Goal: Contribute content

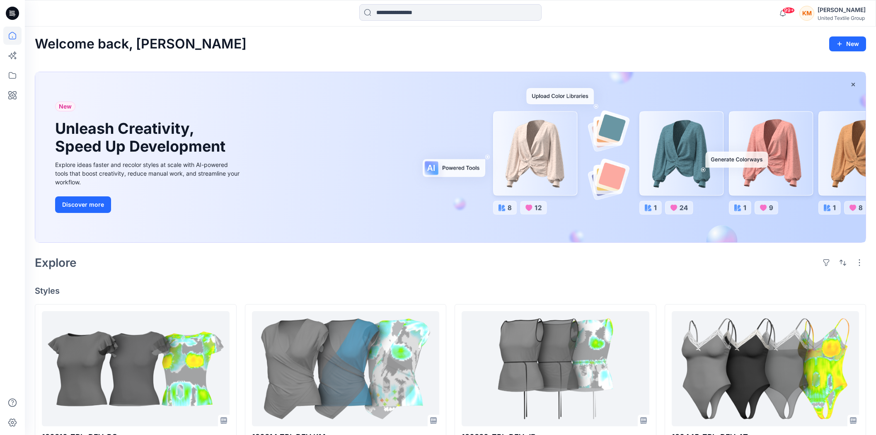
scroll to position [138, 0]
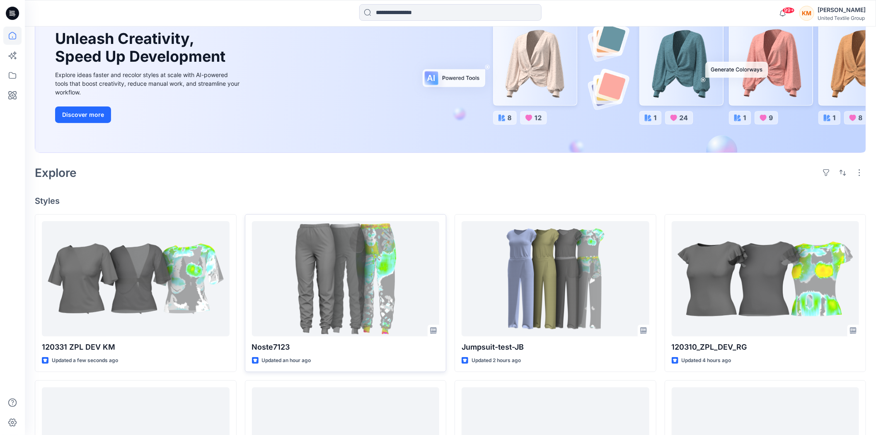
scroll to position [92, 0]
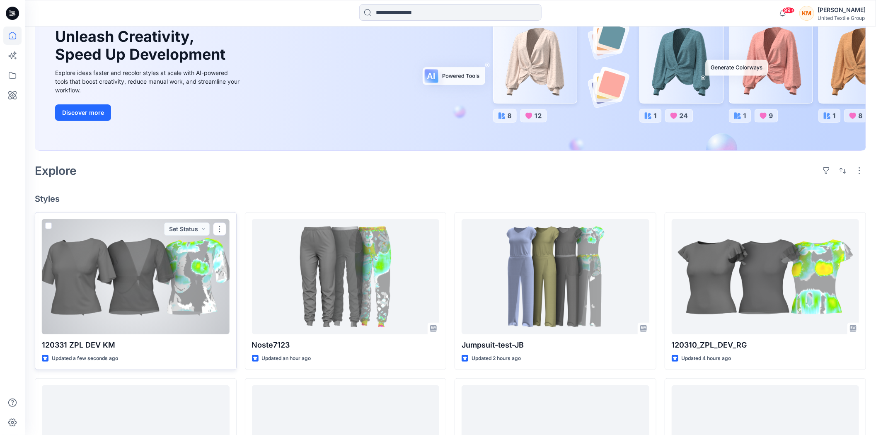
click at [167, 255] on div at bounding box center [136, 276] width 188 height 115
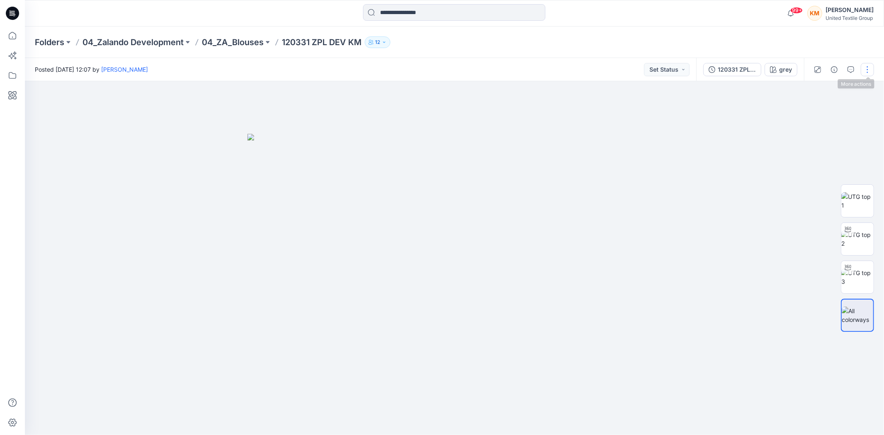
click at [866, 69] on button "button" at bounding box center [866, 69] width 13 height 13
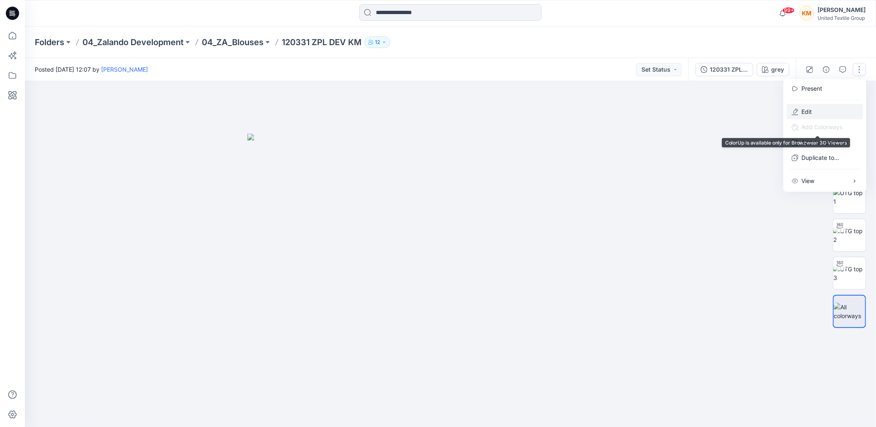
click at [807, 112] on p "Edit" at bounding box center [807, 111] width 10 height 9
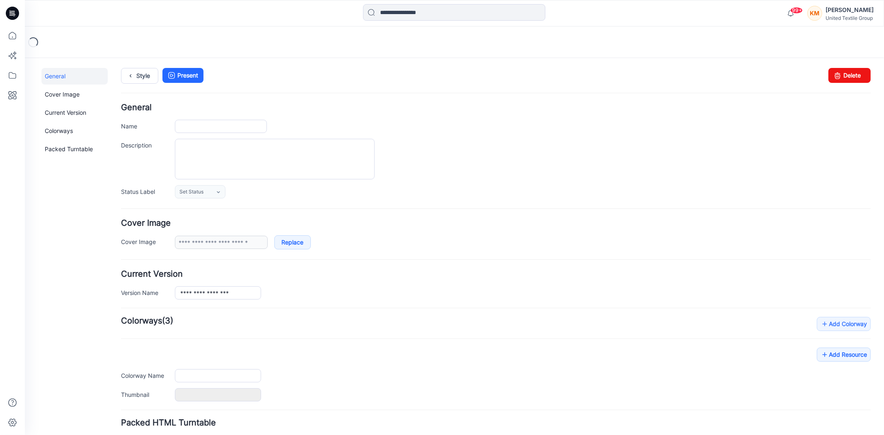
type input "**********"
type input "****"
type input "**********"
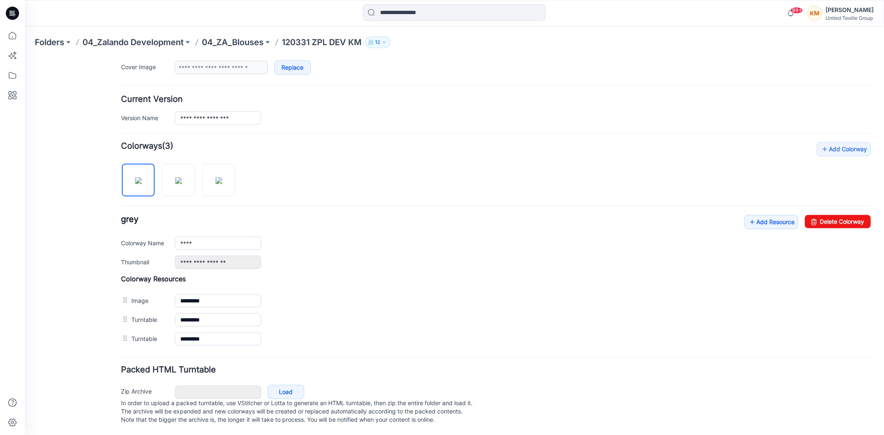
scroll to position [184, 0]
click at [769, 215] on link "Add Resource" at bounding box center [771, 222] width 54 height 14
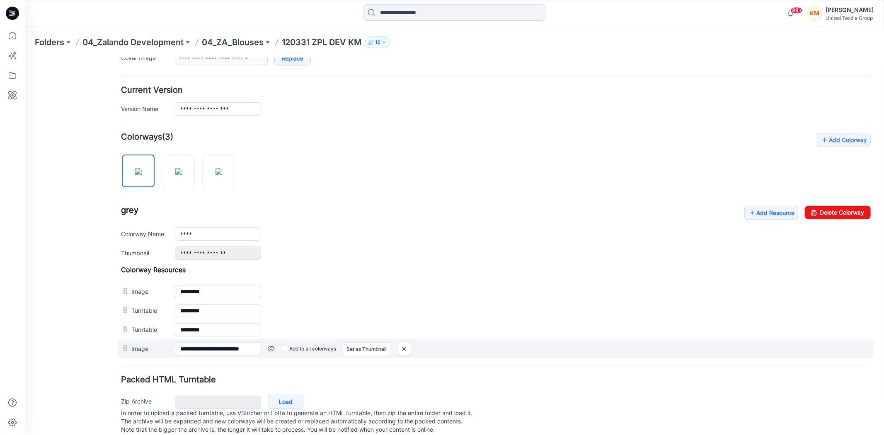
click at [280, 348] on div "Add to all colorways Set as Thumbnail Unset as Thumbnail" at bounding box center [565, 348] width 609 height 13
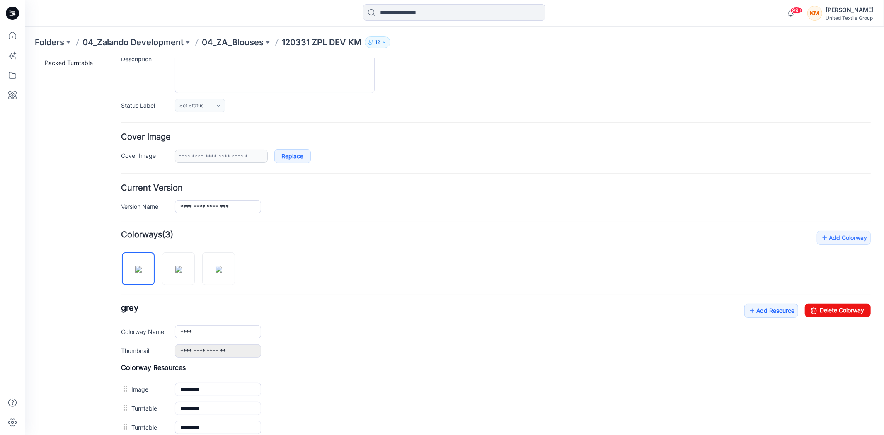
scroll to position [0, 0]
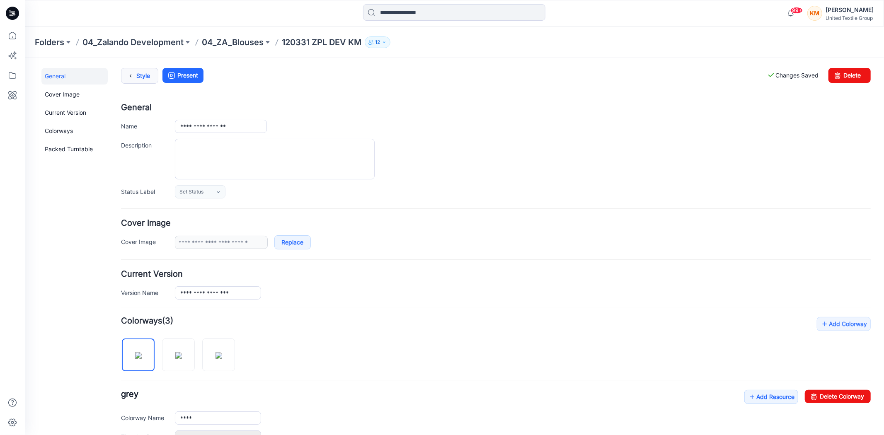
click at [141, 77] on link "Style" at bounding box center [139, 76] width 37 height 16
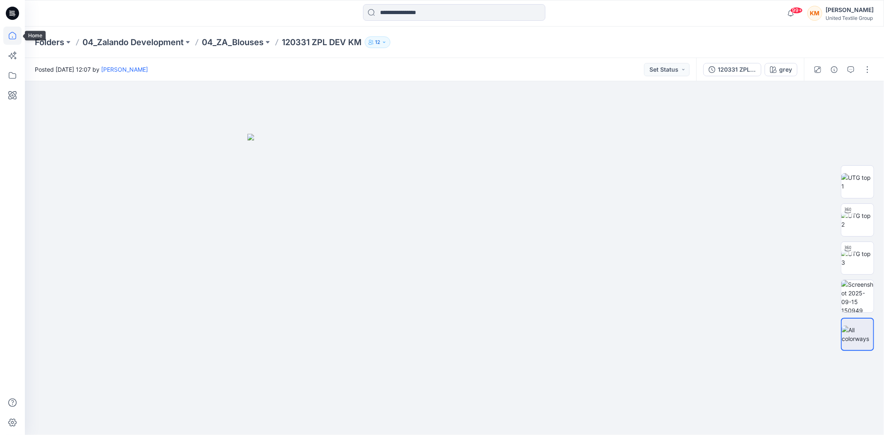
click at [19, 34] on icon at bounding box center [12, 36] width 18 height 18
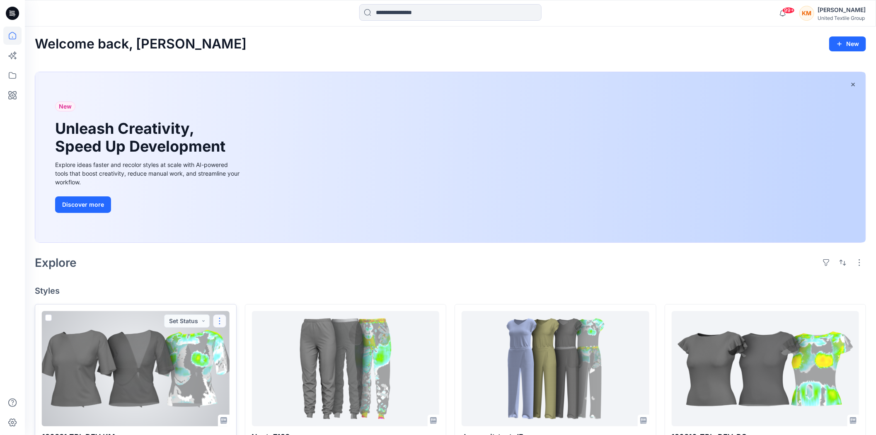
click at [217, 320] on button "button" at bounding box center [219, 320] width 13 height 13
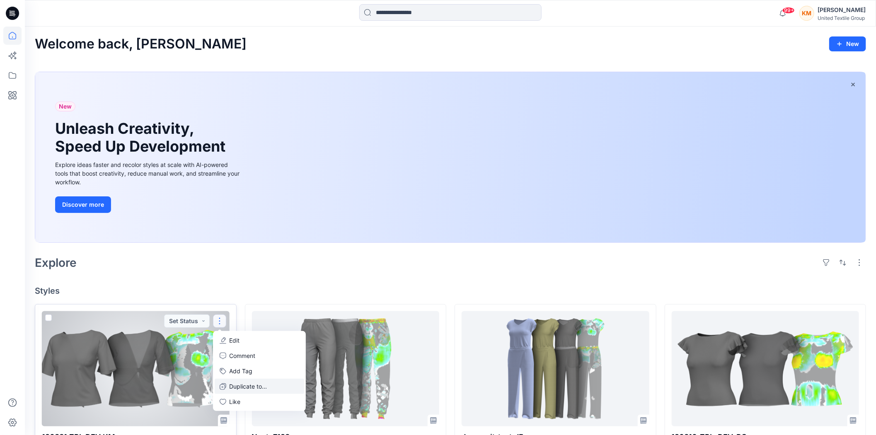
click at [239, 382] on button "Duplicate to..." at bounding box center [259, 386] width 89 height 15
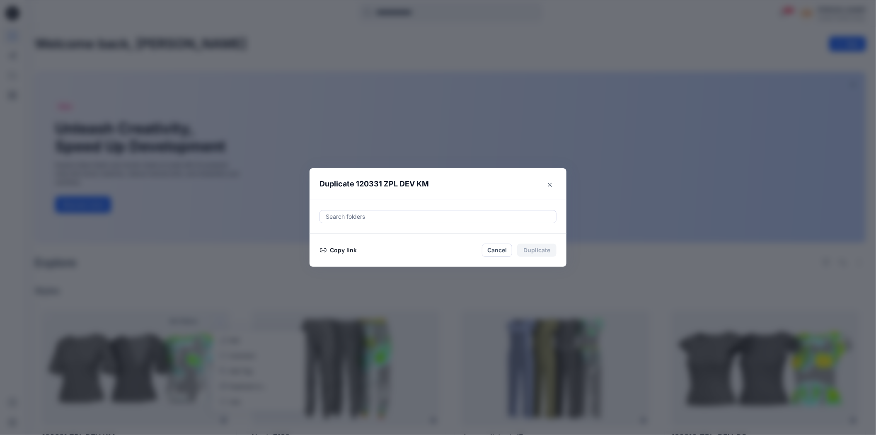
click at [341, 251] on button "Copy link" at bounding box center [338, 250] width 38 height 10
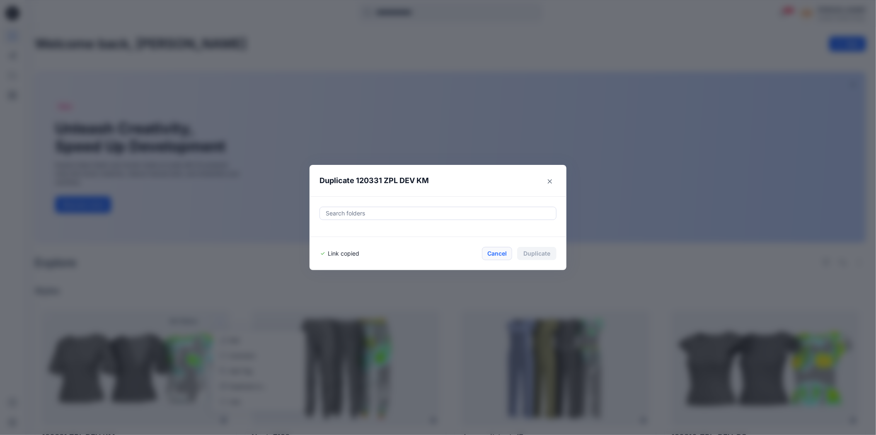
drag, startPoint x: 502, startPoint y: 251, endPoint x: 498, endPoint y: 252, distance: 4.6
click at [502, 253] on button "Cancel" at bounding box center [497, 253] width 30 height 13
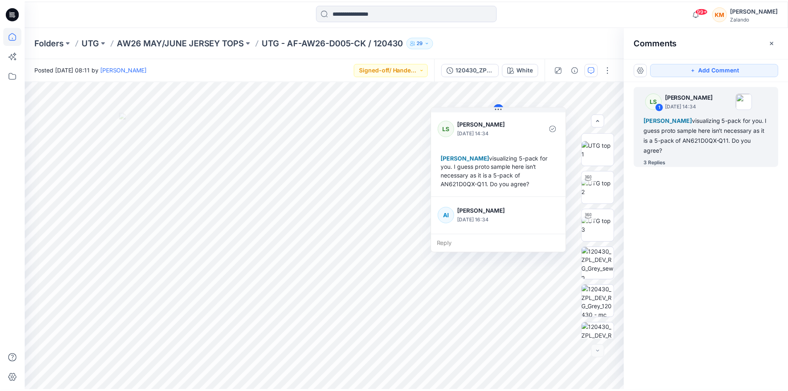
scroll to position [249, 0]
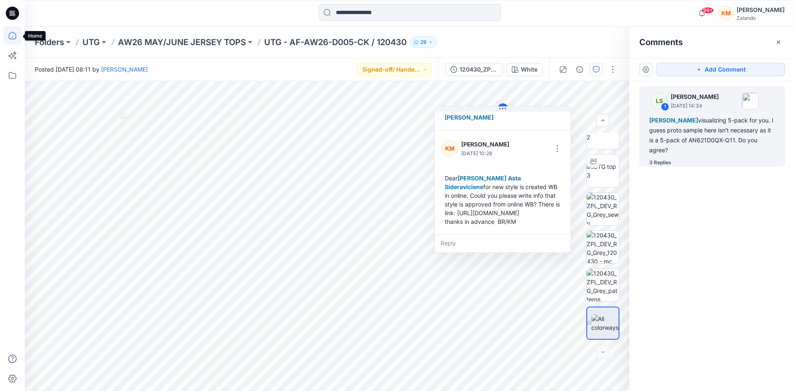
click at [14, 36] on icon at bounding box center [12, 36] width 18 height 18
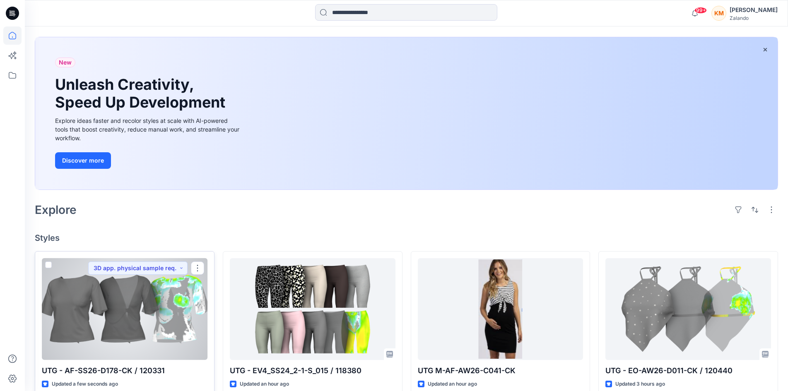
scroll to position [83, 0]
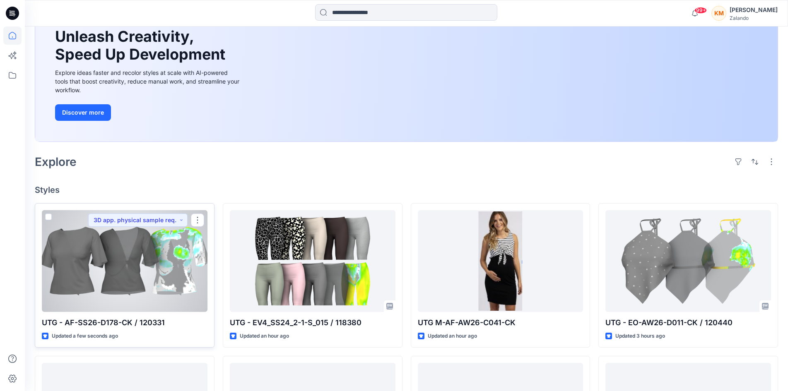
click at [143, 275] on div at bounding box center [125, 261] width 166 height 102
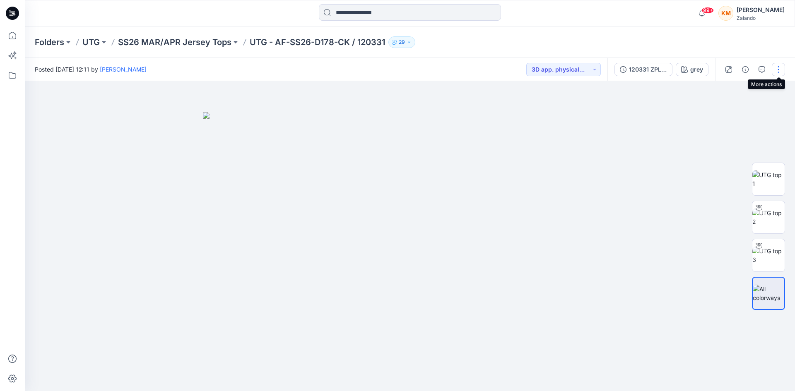
click at [778, 72] on button "button" at bounding box center [778, 69] width 13 height 13
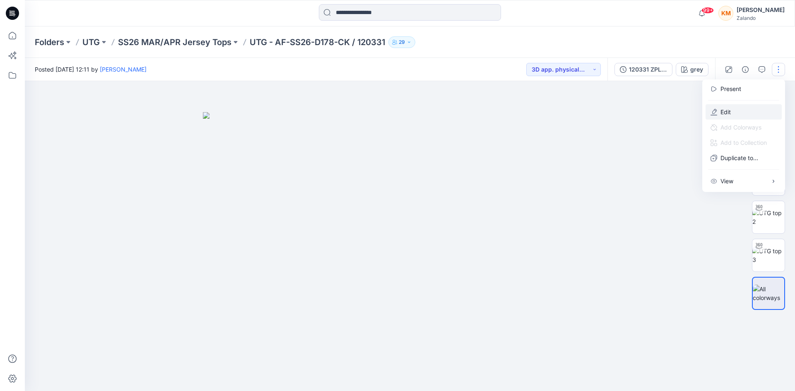
click at [739, 114] on button "Edit" at bounding box center [744, 111] width 76 height 15
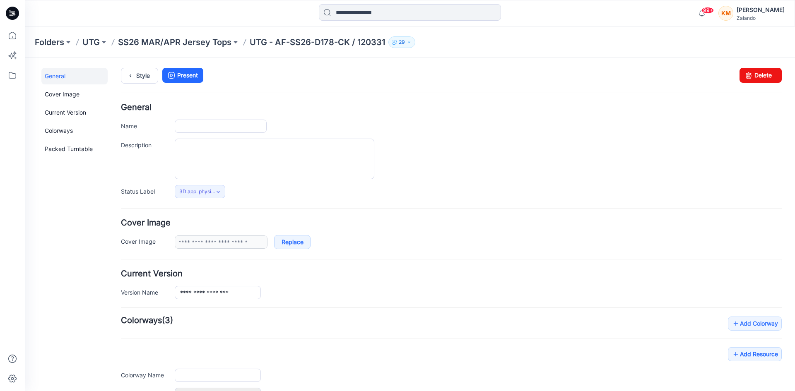
type input "**********"
type input "****"
type input "**********"
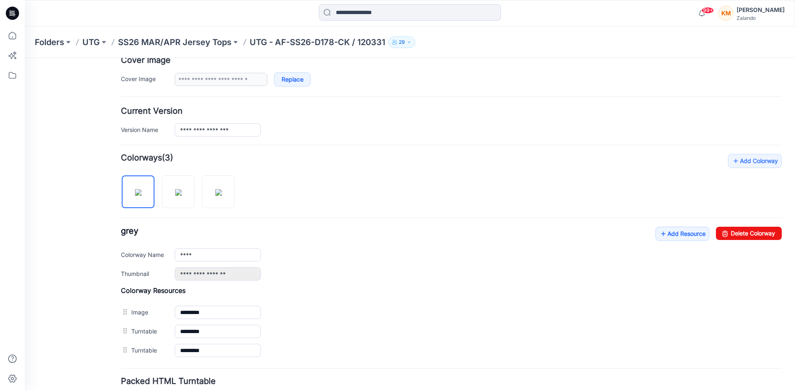
scroll to position [166, 0]
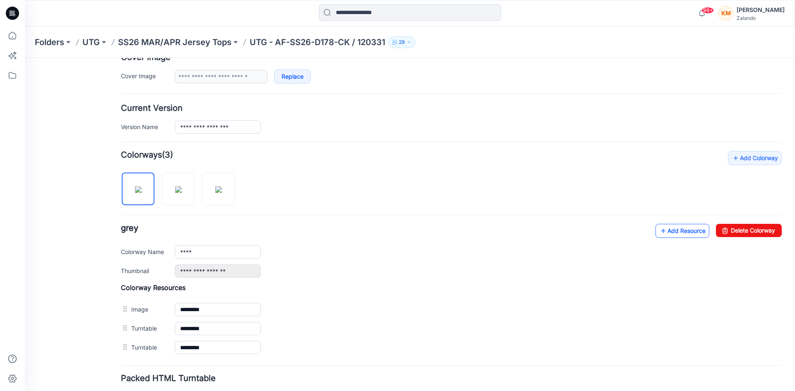
click at [674, 232] on link "Add Resource" at bounding box center [683, 231] width 54 height 14
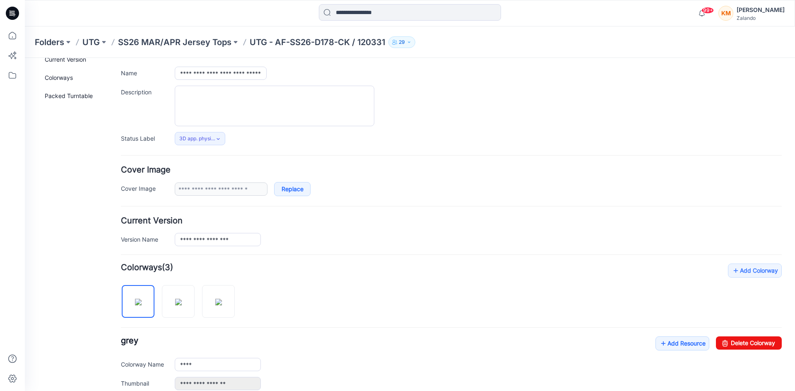
scroll to position [0, 0]
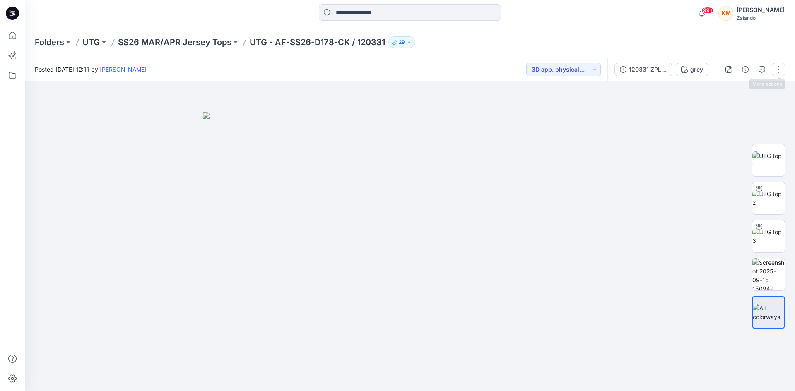
click at [775, 69] on button "button" at bounding box center [778, 69] width 13 height 13
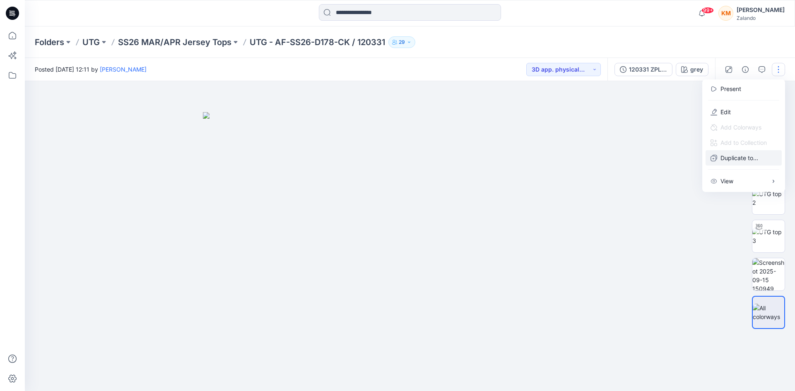
click at [724, 153] on button "Duplicate to..." at bounding box center [744, 157] width 76 height 15
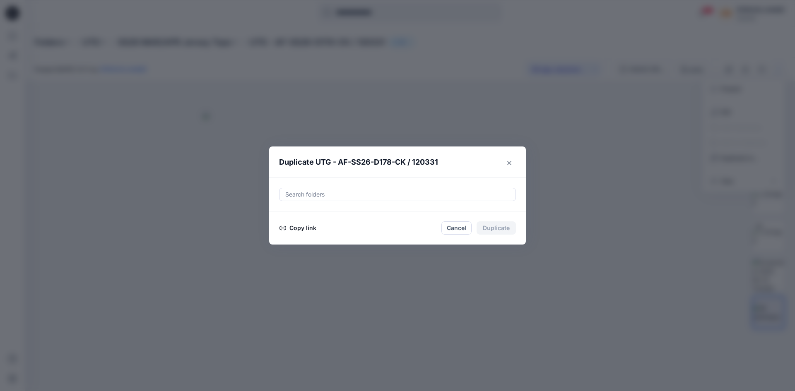
click at [295, 228] on button "Copy link" at bounding box center [298, 228] width 38 height 10
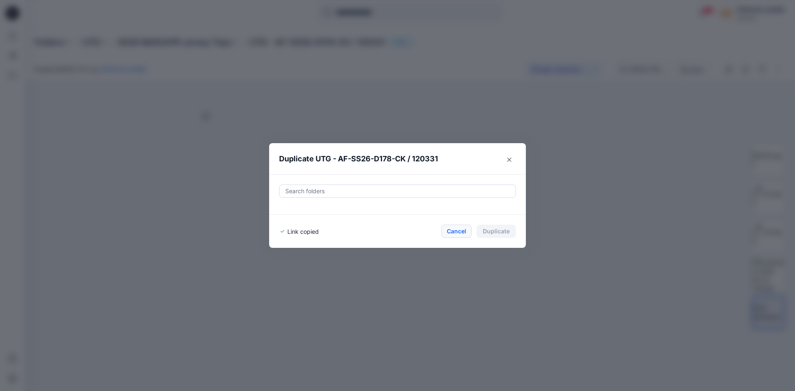
click at [453, 233] on button "Cancel" at bounding box center [457, 231] width 30 height 13
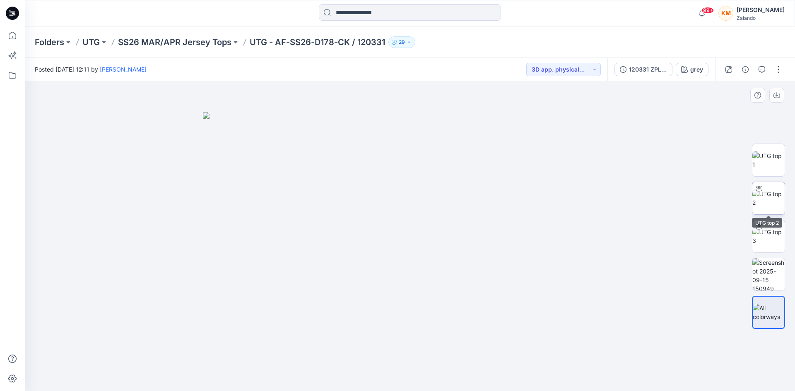
click at [761, 203] on img at bounding box center [769, 198] width 32 height 17
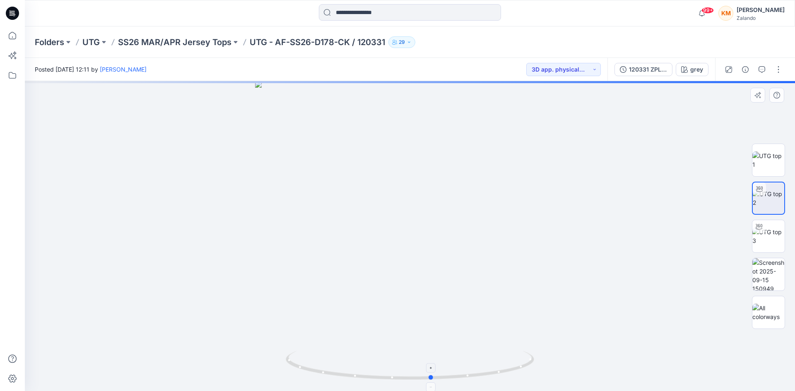
drag, startPoint x: 503, startPoint y: 373, endPoint x: 492, endPoint y: 391, distance: 20.8
click at [527, 377] on icon at bounding box center [411, 366] width 251 height 31
